Goal: Find specific page/section: Find specific page/section

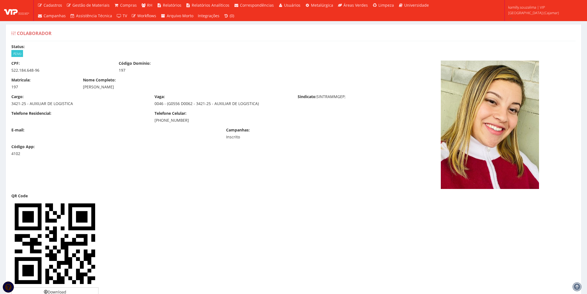
scroll to position [431, 0]
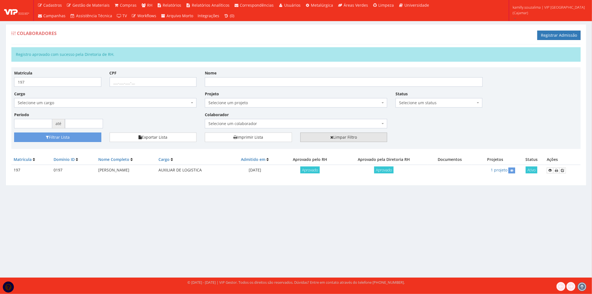
click at [368, 133] on link "Limpar Filtro" at bounding box center [343, 136] width 87 height 9
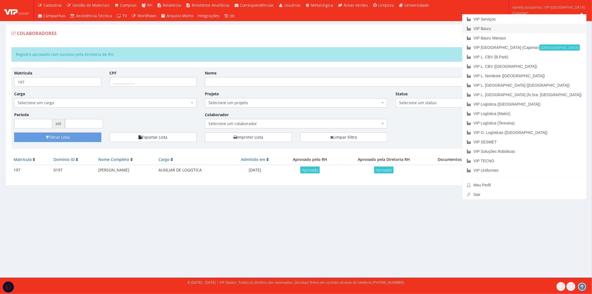
click at [533, 28] on link "VIP Bauru" at bounding box center [524, 28] width 124 height 9
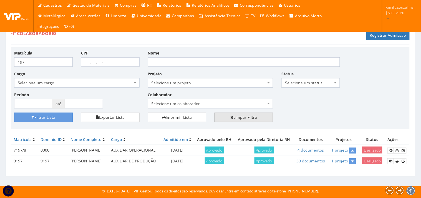
click at [241, 117] on link "Limpar Filtro" at bounding box center [243, 116] width 59 height 9
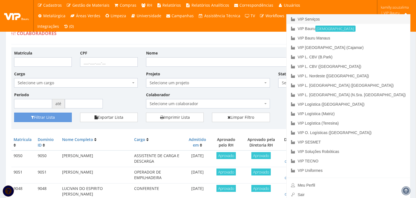
click at [378, 17] on link "VIP Serviços" at bounding box center [349, 18] width 124 height 9
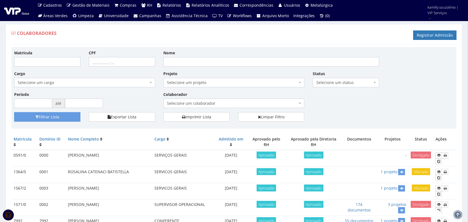
click at [228, 107] on span "Selecione um colaborador" at bounding box center [234, 103] width 141 height 9
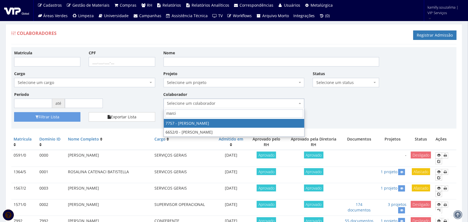
type input "marcil"
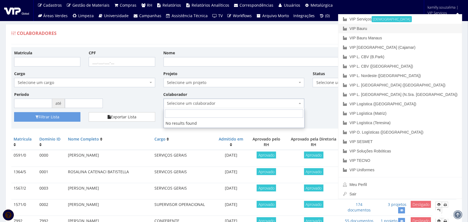
click at [422, 28] on link "VIP Bauru" at bounding box center [401, 28] width 124 height 9
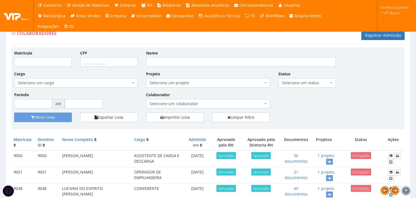
click at [196, 101] on span "Selecione um colaborador" at bounding box center [206, 104] width 113 height 6
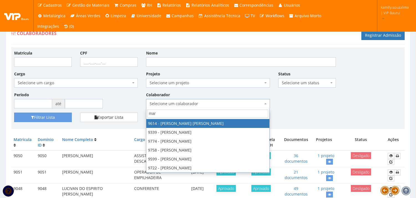
type input "marc"
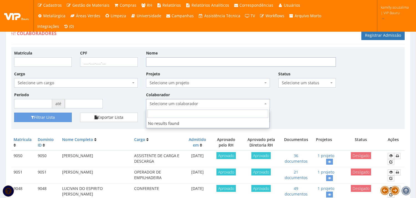
click at [204, 61] on input "Nome" at bounding box center [241, 61] width 190 height 9
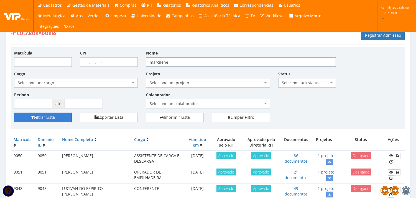
type input "marcilene"
click at [54, 114] on button "Filtrar Lista" at bounding box center [43, 116] width 58 height 9
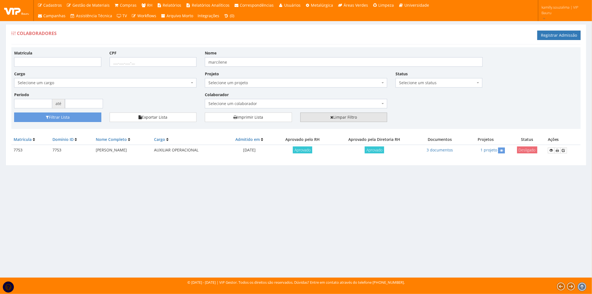
click at [352, 120] on link "Limpar Filtro" at bounding box center [343, 116] width 87 height 9
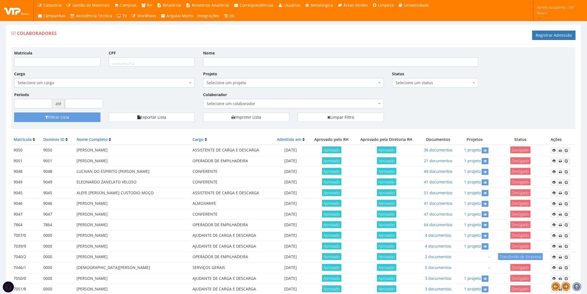
click at [253, 101] on span "Selecione um colaborador" at bounding box center [292, 104] width 170 height 6
type input "marc"
click at [414, 96] on div "Matrícula CPF Nome Cargo Selecione um cargo G1225 D0029 - 4110-05 - AGENTE DE A…" at bounding box center [293, 81] width 567 height 62
click at [354, 116] on link "Limpar Filtro" at bounding box center [341, 116] width 86 height 9
click at [96, 60] on input "Matrícula" at bounding box center [57, 61] width 86 height 9
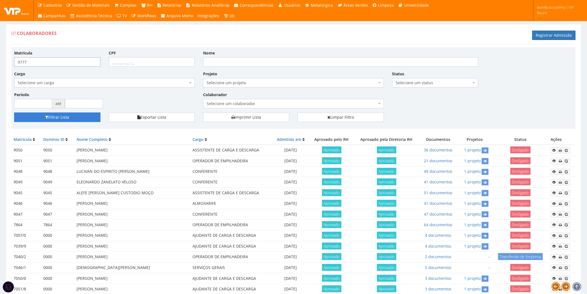
type input "9777"
click at [70, 114] on button "Filtrar Lista" at bounding box center [57, 116] width 86 height 9
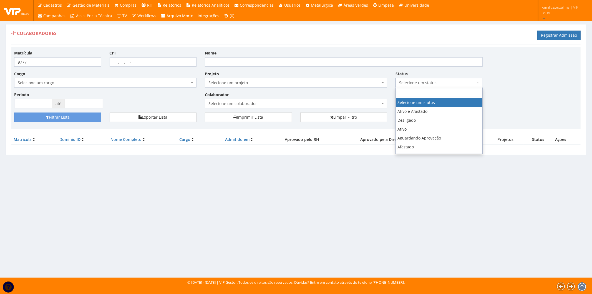
click at [438, 82] on span "Selecione um status" at bounding box center [437, 83] width 77 height 6
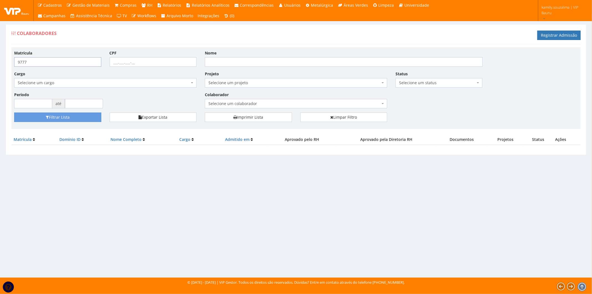
drag, startPoint x: 46, startPoint y: 60, endPoint x: -4, endPoint y: 62, distance: 50.0
click at [0, 62] on html "Cadastros Clientes Unidades Subclientes Unidades de Subclientes Projetos Vagas …" at bounding box center [296, 147] width 592 height 294
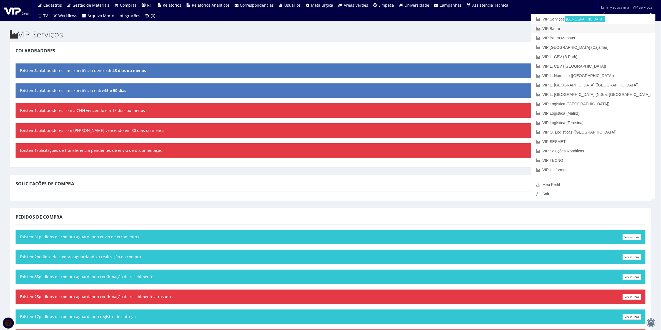
click at [616, 27] on link "VIP Bauru" at bounding box center [593, 28] width 124 height 9
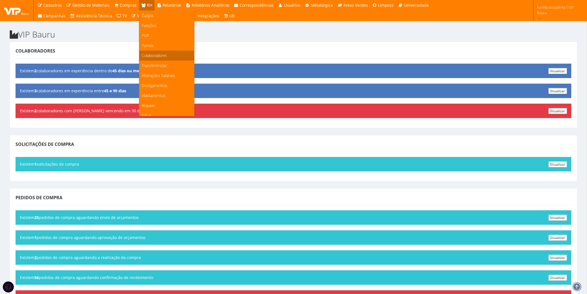
click at [150, 54] on span "Colaboradores" at bounding box center [154, 55] width 25 height 5
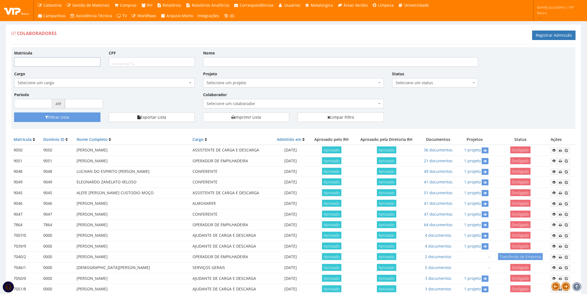
click at [34, 60] on input "Matrícula" at bounding box center [57, 61] width 86 height 9
type input "9777"
click at [55, 117] on button "Filtrar Lista" at bounding box center [57, 116] width 86 height 9
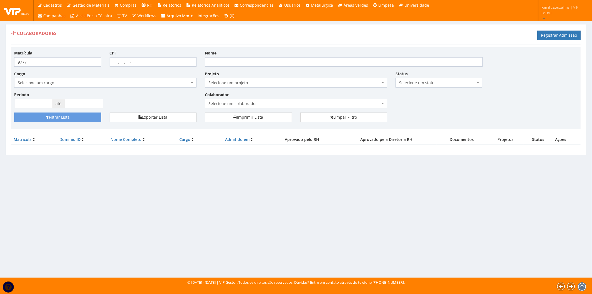
click at [255, 102] on span "Selecione um colaborador" at bounding box center [294, 104] width 172 height 6
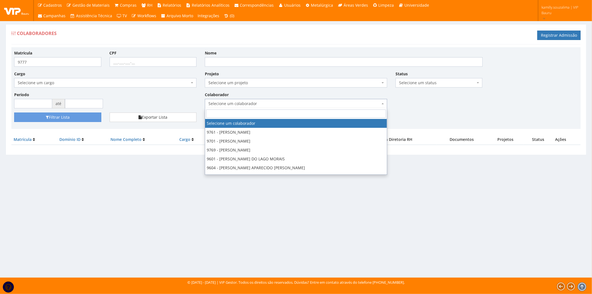
click at [99, 96] on div "Período até" at bounding box center [105, 100] width 191 height 17
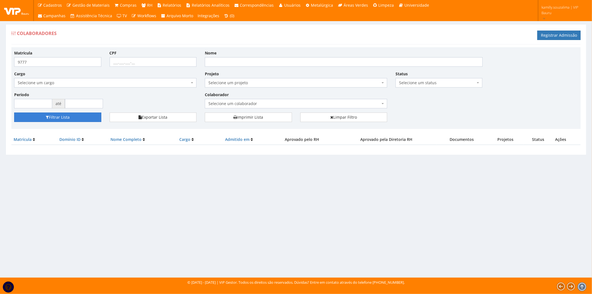
click at [70, 119] on button "Filtrar Lista" at bounding box center [57, 116] width 87 height 9
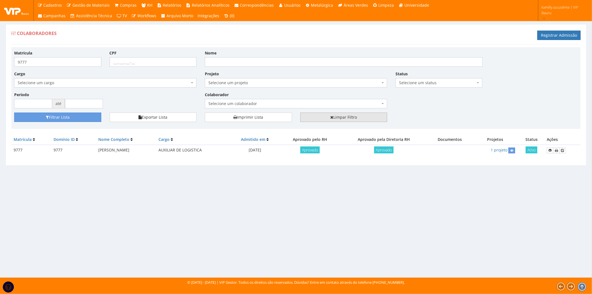
drag, startPoint x: 176, startPoint y: 0, endPoint x: 334, endPoint y: 119, distance: 197.9
click at [334, 118] on link "Limpar Filtro" at bounding box center [343, 116] width 87 height 9
